Goal: Task Accomplishment & Management: Complete application form

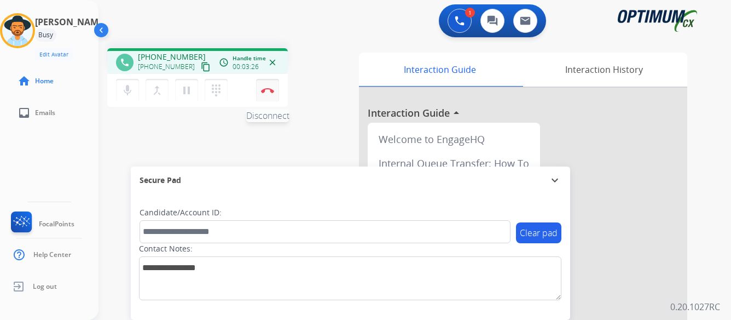
click at [265, 87] on button "Disconnect" at bounding box center [267, 90] width 23 height 23
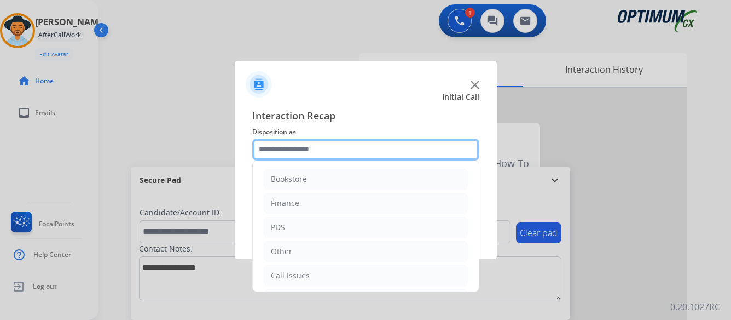
click at [369, 150] on input "text" at bounding box center [365, 149] width 227 height 22
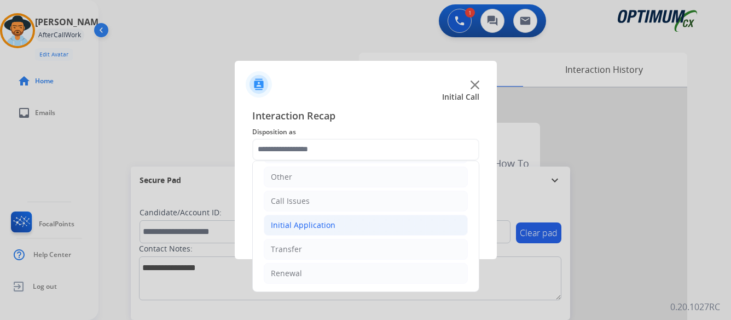
click at [300, 223] on div "Initial Application" at bounding box center [303, 224] width 65 height 11
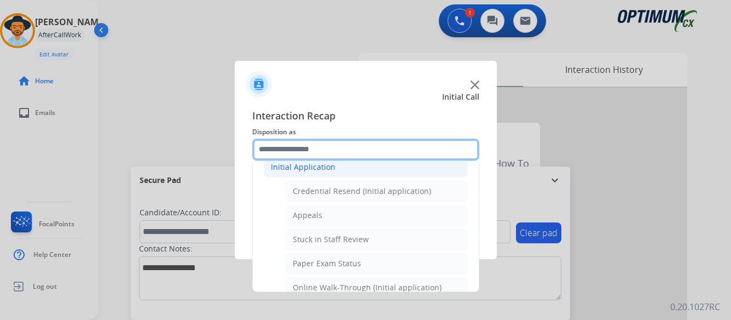
scroll to position [184, 0]
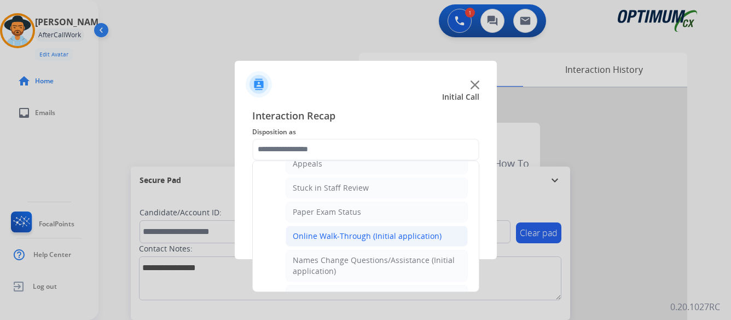
click at [331, 237] on div "Online Walk-Through (Initial application)" at bounding box center [367, 235] width 149 height 11
type input "**********"
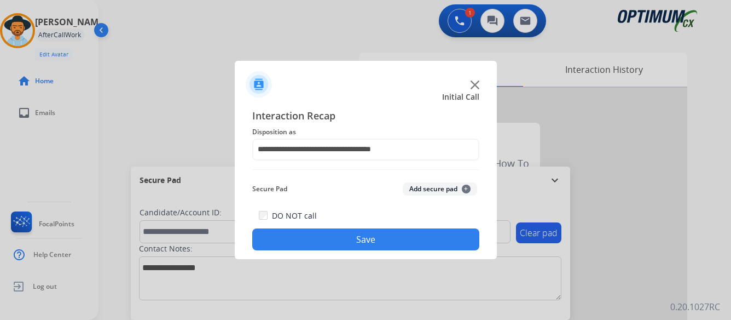
drag, startPoint x: 365, startPoint y: 234, endPoint x: 326, endPoint y: 279, distance: 59.4
click at [366, 234] on button "Save" at bounding box center [365, 239] width 227 height 22
